Goal: Find specific page/section: Find specific page/section

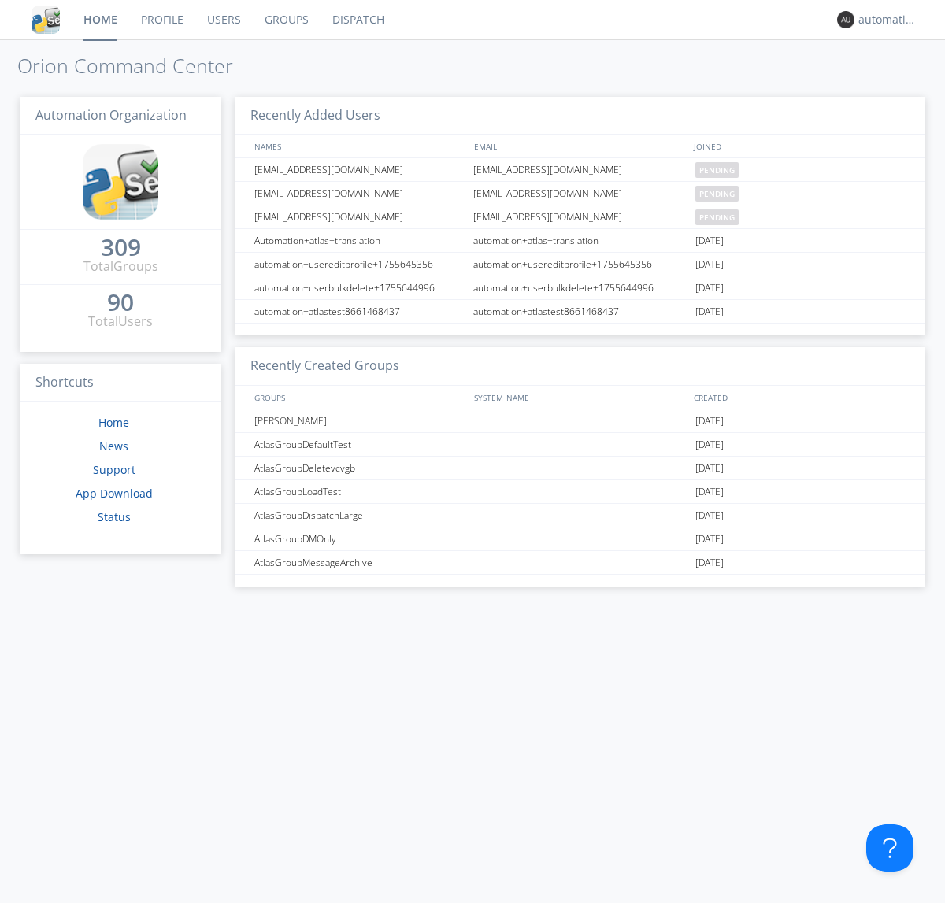
click at [357, 20] on link "Dispatch" at bounding box center [359, 19] width 76 height 39
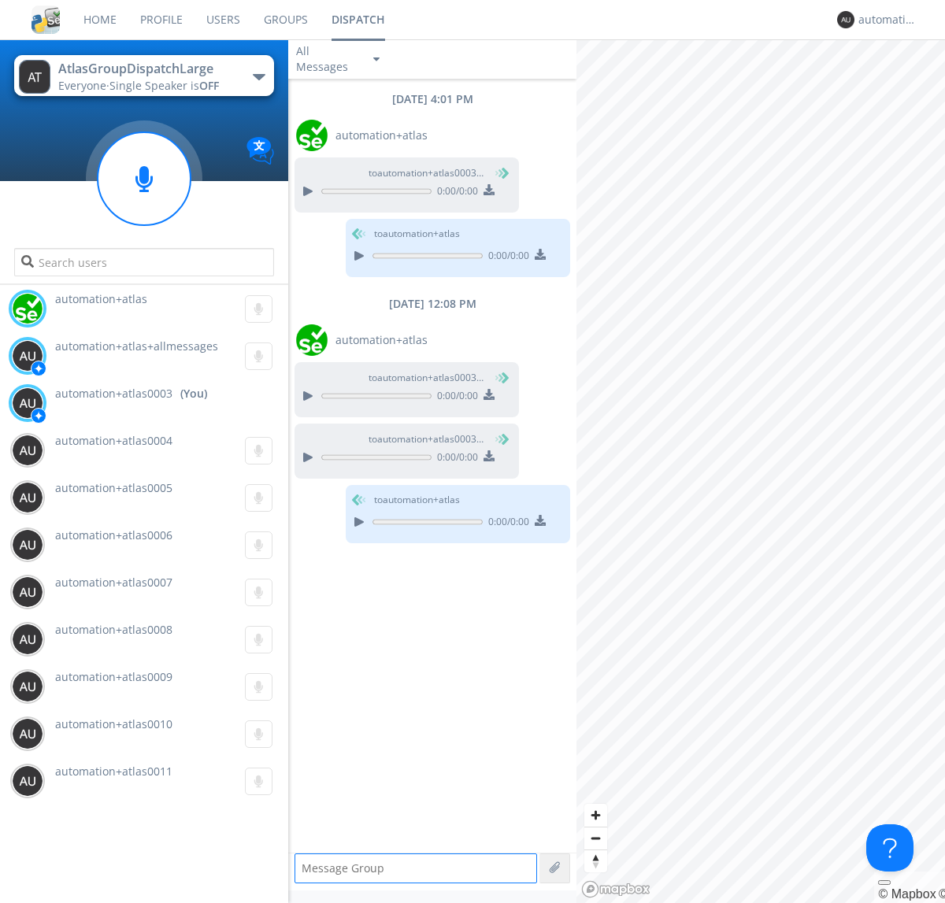
click at [258, 76] on div "button" at bounding box center [259, 77] width 13 height 6
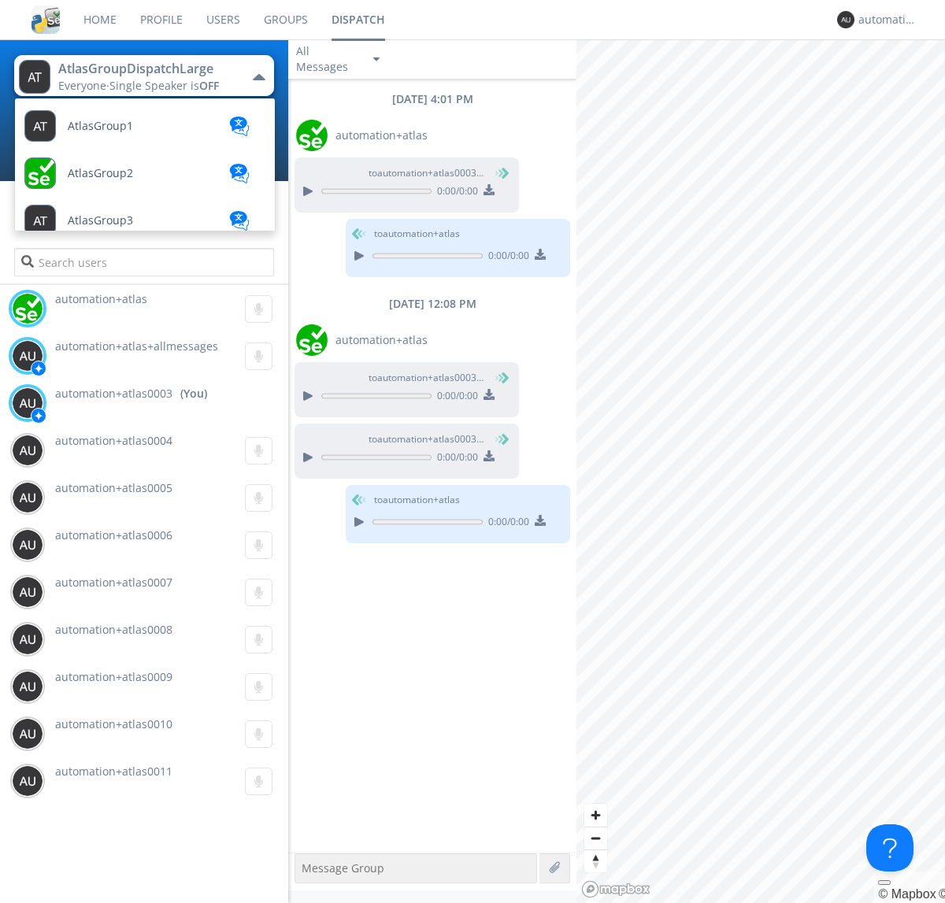
click at [119, 132] on span "AtlasGroupDispatch" at bounding box center [100, 127] width 65 height 12
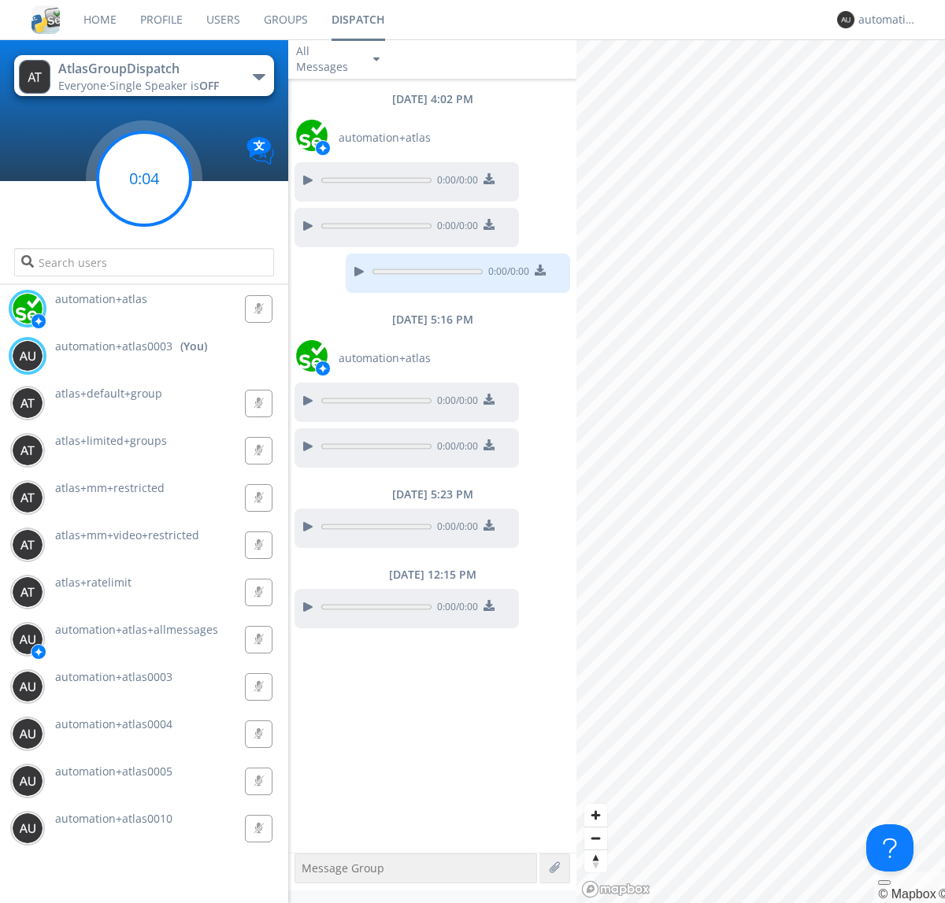
click at [144, 179] on g at bounding box center [144, 178] width 93 height 93
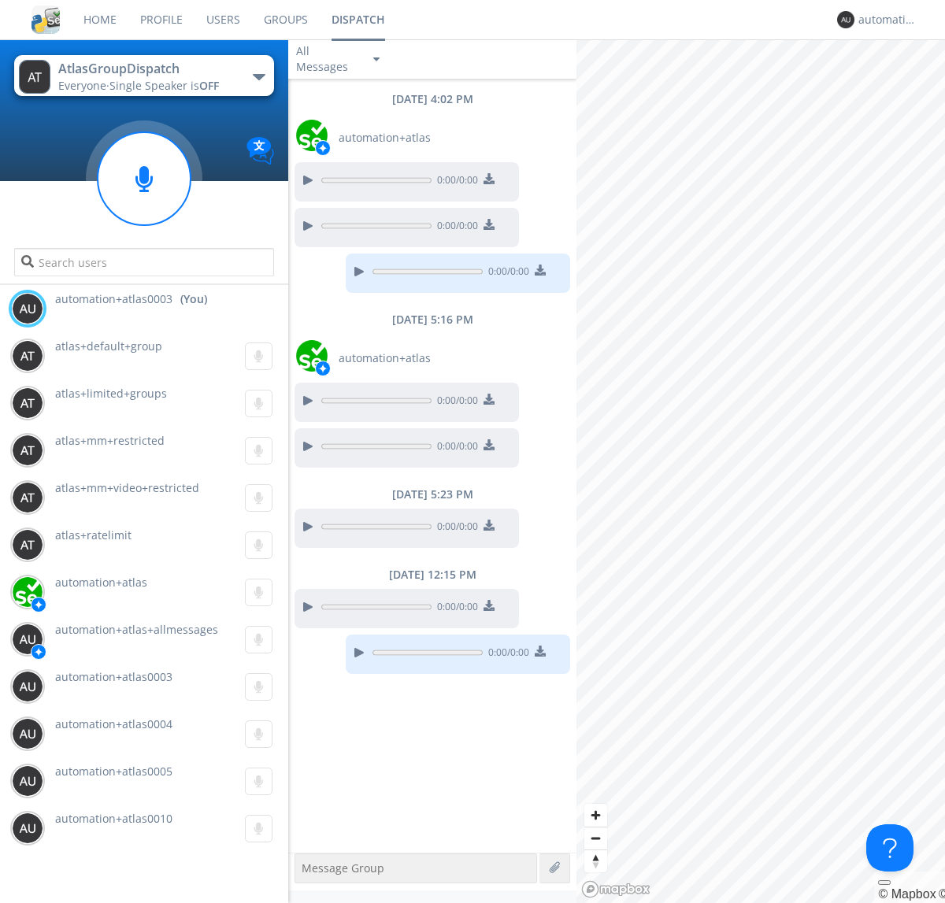
click at [258, 76] on div "button" at bounding box center [259, 77] width 13 height 6
click at [0, 0] on span "AtlasGroupDispatch2" at bounding box center [0, 0] width 0 height 0
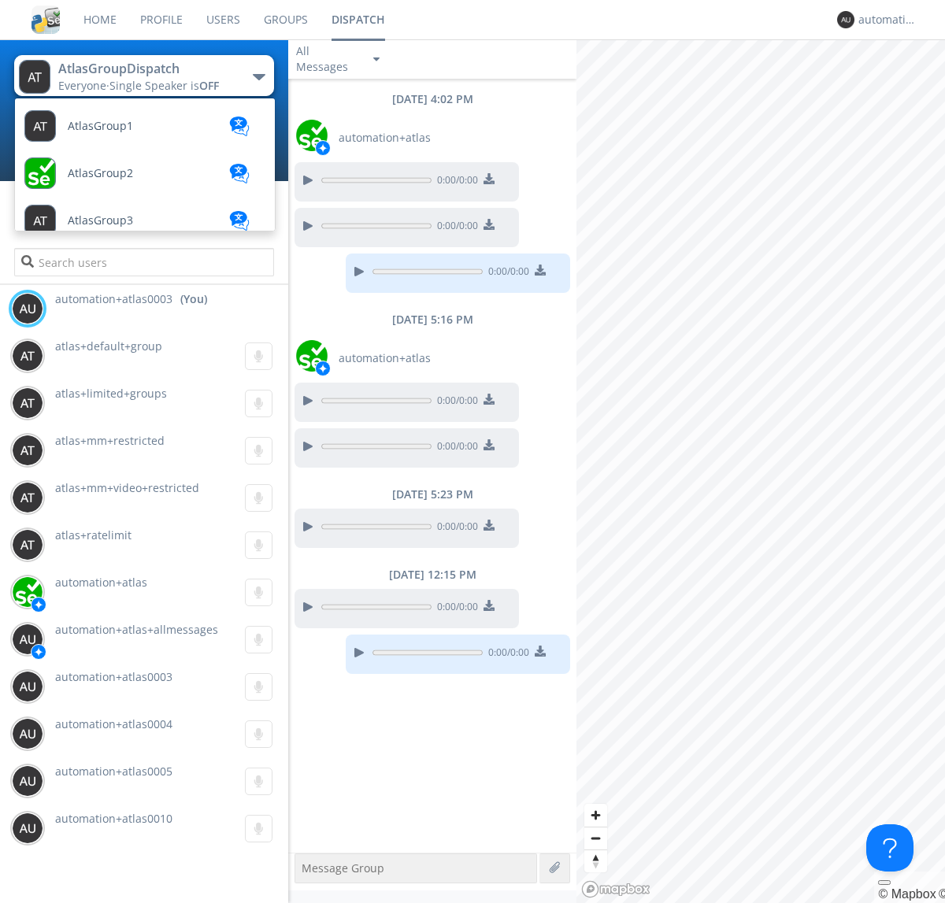
scroll to position [563, 0]
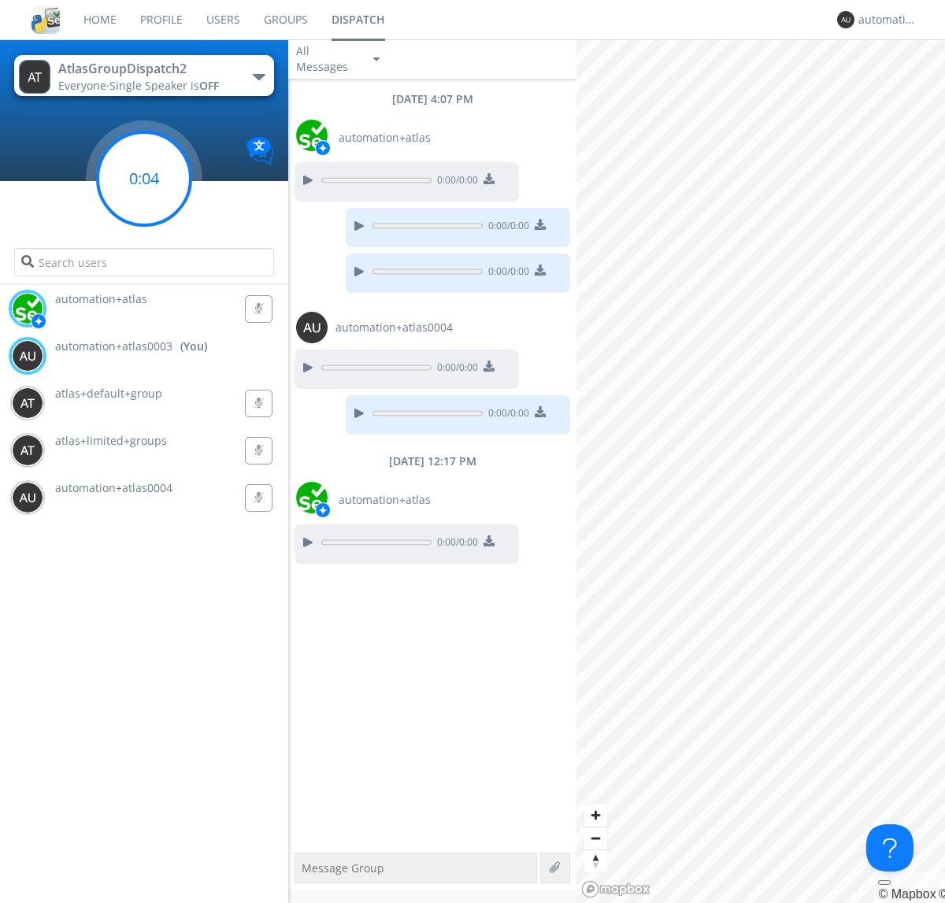
click at [144, 179] on g at bounding box center [144, 178] width 93 height 93
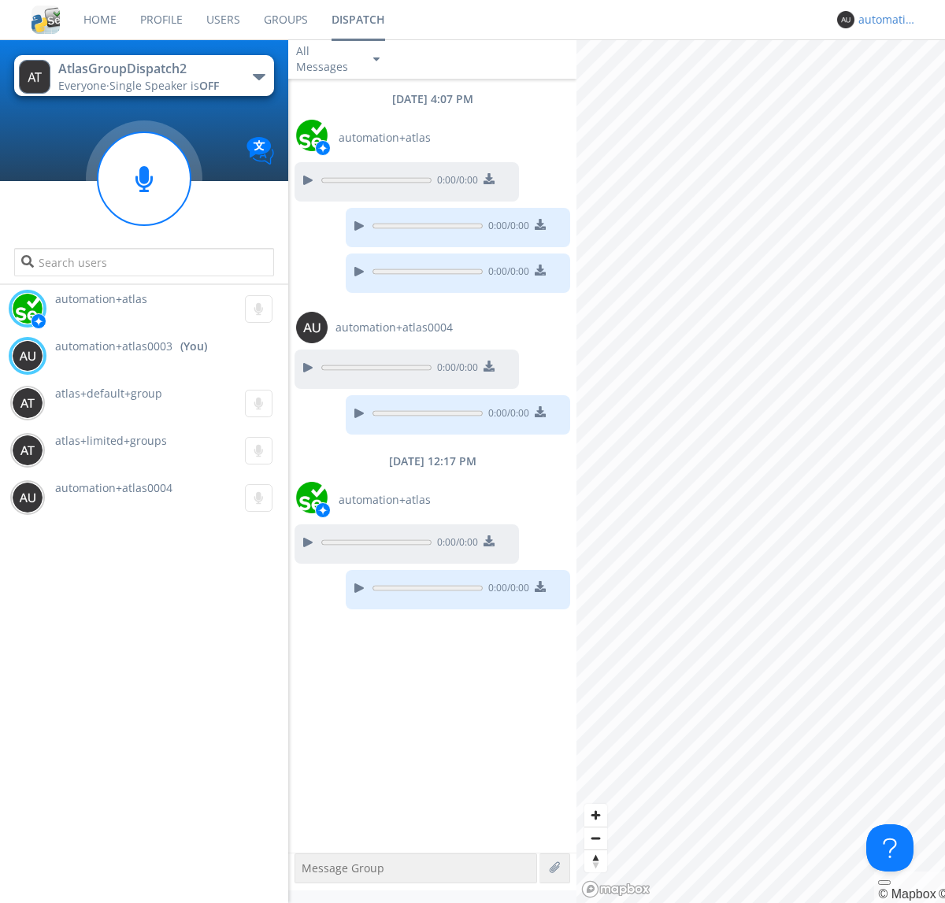
click at [884, 20] on div "automation+atlas0003" at bounding box center [888, 20] width 59 height 16
